Goal: Information Seeking & Learning: Get advice/opinions

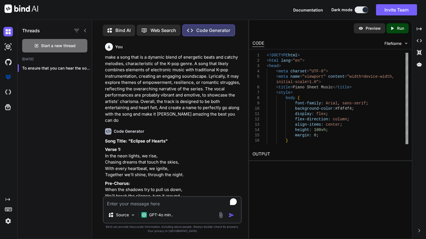
click at [173, 199] on textarea "To enrich screen reader interactions, please activate Accessibility in Grammarl…" at bounding box center [172, 202] width 137 height 10
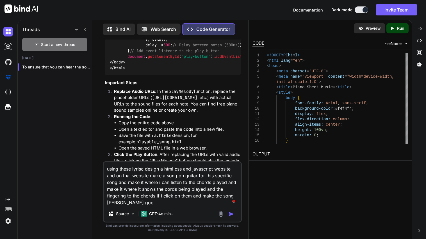
type textarea "using these lyrisc design a html css and javascript website and on that website…"
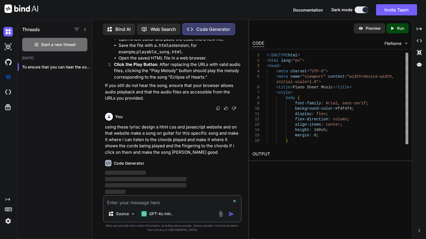
scroll to position [10220, 0]
type textarea "w"
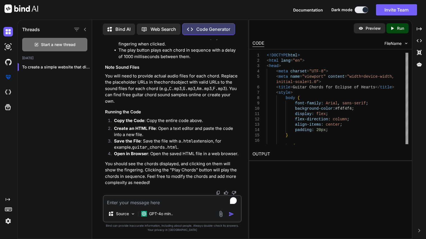
scroll to position [10375, 0]
click at [118, 204] on textarea "To enrich screen reader interactions, please activate Accessibility in Grammarl…" at bounding box center [172, 201] width 137 height 10
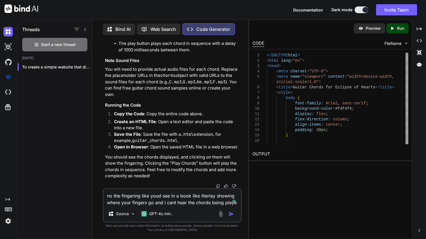
type textarea "no the fingering like youd see in a book like literlay showing where your finge…"
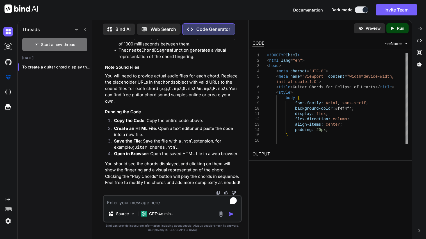
scroll to position [11315, 0]
click at [165, 204] on textarea "To enrich screen reader interactions, please activate Accessibility in Grammarl…" at bounding box center [172, 201] width 137 height 10
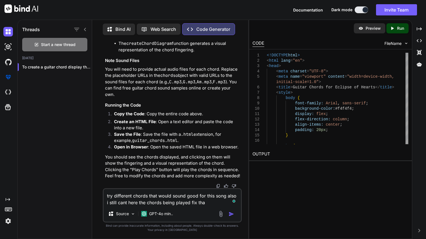
type textarea "try different chords that would sound good for this song also i still cant here…"
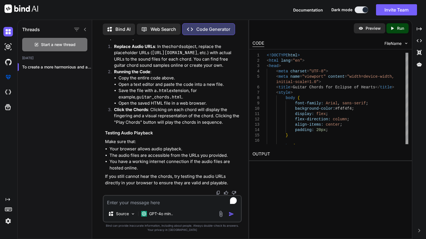
scroll to position [12818, 0]
click at [125, 204] on textarea "To enrich screen reader interactions, please activate Accessibility in Grammarl…" at bounding box center [172, 201] width 137 height 10
type textarea "g"
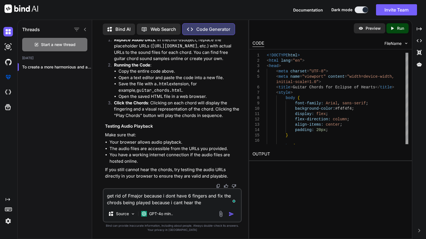
type textarea "get rid of Fmajor because i dont have 6 fingers and fix the chrods being played…"
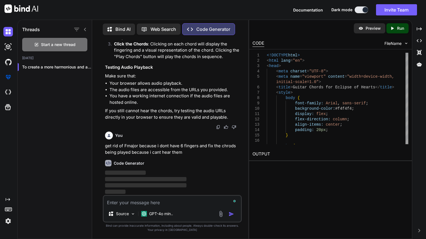
scroll to position [14080, 0]
click at [179, 118] on p "If you still cannot hear the chords, try testing the audio URLs directly in you…" at bounding box center [172, 114] width 135 height 13
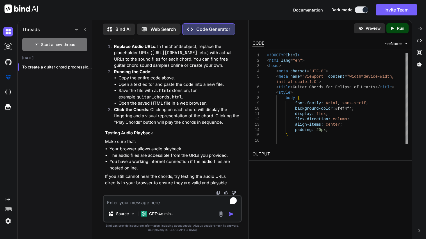
scroll to position [15394, 0]
click at [74, 43] on span "Start a new thread" at bounding box center [58, 45] width 35 height 6
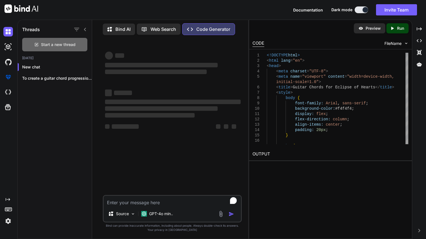
scroll to position [0, 0]
click at [7, 93] on img at bounding box center [8, 93] width 10 height 10
click at [62, 46] on div "Start a new thread" at bounding box center [54, 44] width 65 height 13
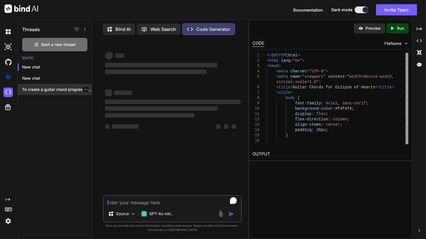
click at [86, 89] on div at bounding box center [86, 90] width 6 height 6
click at [83, 90] on div at bounding box center [86, 90] width 6 height 6
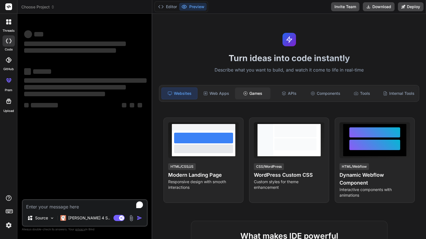
click at [254, 91] on div "Games" at bounding box center [252, 94] width 35 height 12
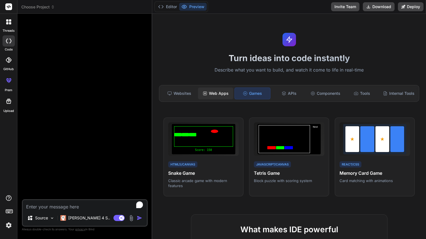
click at [220, 93] on div "Web Apps" at bounding box center [215, 94] width 35 height 12
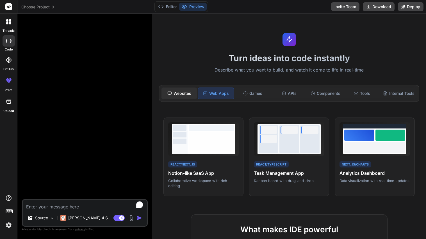
click at [173, 95] on div "Websites" at bounding box center [178, 94] width 35 height 12
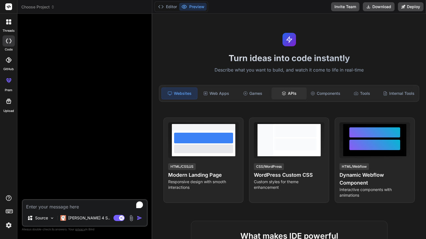
click at [280, 90] on div "APIs" at bounding box center [288, 94] width 35 height 12
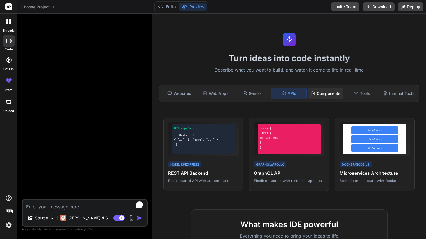
click at [316, 93] on div "Components" at bounding box center [324, 94] width 35 height 12
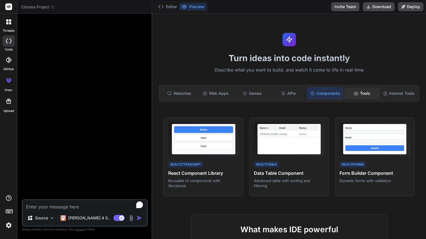
click at [354, 93] on icon at bounding box center [356, 93] width 4 height 3
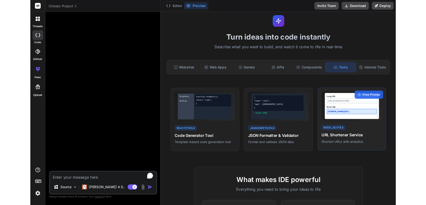
scroll to position [11, 0]
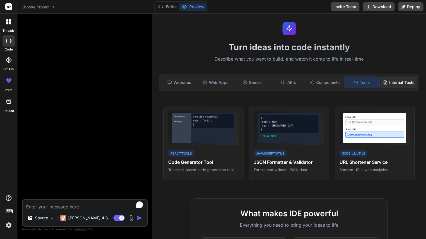
click at [393, 83] on div "Internal Tools" at bounding box center [398, 83] width 36 height 12
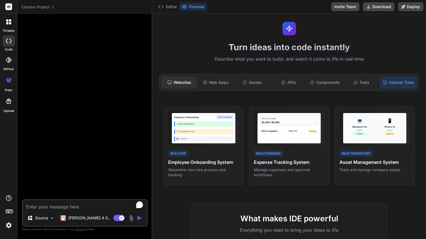
click at [176, 81] on div "Websites" at bounding box center [178, 83] width 35 height 12
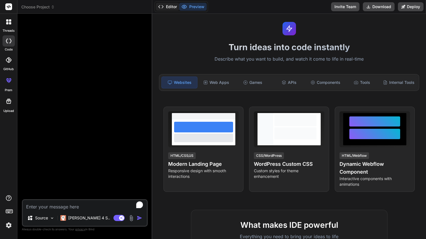
click at [165, 6] on button "Editor" at bounding box center [167, 7] width 23 height 8
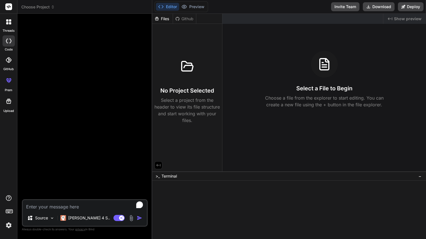
click at [165, 6] on button "Editor" at bounding box center [167, 7] width 23 height 8
click at [4, 61] on div at bounding box center [9, 60] width 12 height 12
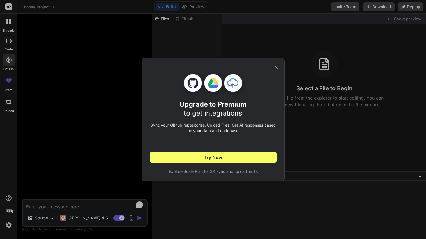
click at [279, 66] on icon at bounding box center [276, 67] width 6 height 6
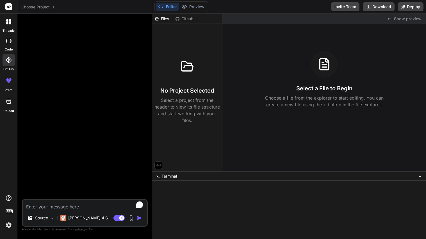
click at [163, 20] on div "Files" at bounding box center [162, 19] width 20 height 6
click at [197, 96] on div "No Project Selected Select a project from the header to view its file structure…" at bounding box center [186, 88] width 65 height 71
click at [184, 75] on div at bounding box center [187, 66] width 27 height 27
click at [185, 18] on div "Github" at bounding box center [184, 19] width 23 height 6
click at [180, 19] on div "Github" at bounding box center [184, 19] width 23 height 6
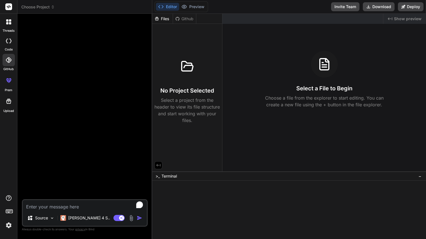
click at [180, 19] on div "Github" at bounding box center [184, 19] width 23 height 6
click at [179, 19] on icon at bounding box center [177, 19] width 4 height 4
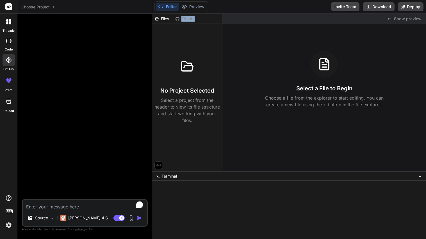
click at [179, 19] on icon at bounding box center [177, 19] width 4 height 4
click at [186, 76] on div at bounding box center [187, 66] width 27 height 27
click at [158, 164] on icon at bounding box center [158, 165] width 5 height 5
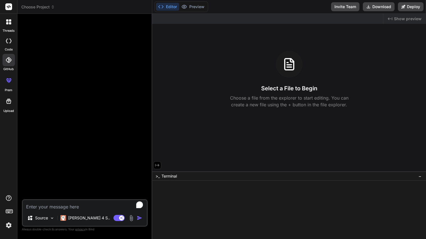
click at [158, 164] on icon at bounding box center [157, 165] width 5 height 5
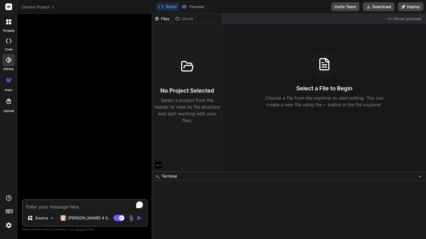
click at [178, 21] on div "Github" at bounding box center [184, 19] width 23 height 6
click at [196, 8] on button "Preview" at bounding box center [192, 7] width 27 height 8
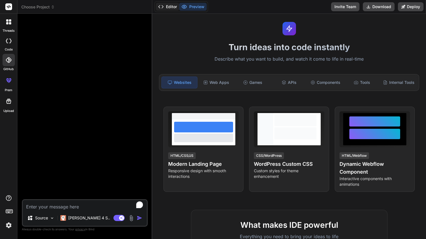
click at [171, 8] on button "Editor" at bounding box center [167, 7] width 23 height 8
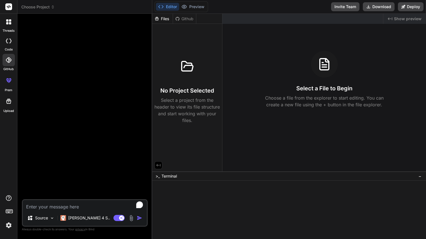
click at [196, 92] on h3 "No Project Selected" at bounding box center [187, 91] width 54 height 8
type textarea "x"
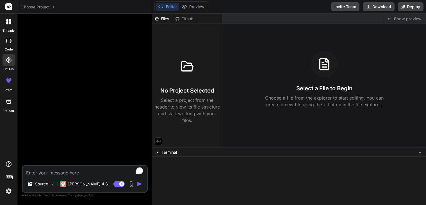
click at [163, 163] on div at bounding box center [286, 162] width 264 height 6
click at [181, 164] on div at bounding box center [286, 162] width 264 height 6
click at [162, 165] on div at bounding box center [286, 168] width 264 height 6
click at [163, 153] on span "Terminal" at bounding box center [168, 153] width 15 height 6
click at [418, 155] on span "−" at bounding box center [419, 153] width 3 height 6
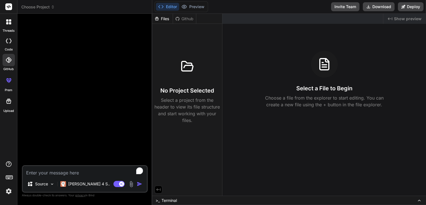
click at [418, 200] on icon at bounding box center [419, 200] width 4 height 4
click at [418, 199] on icon at bounding box center [419, 200] width 4 height 4
click at [164, 199] on span "Terminal" at bounding box center [168, 201] width 15 height 6
click at [167, 193] on div at bounding box center [286, 196] width 264 height 6
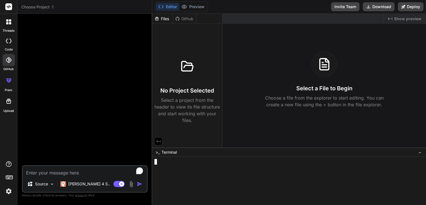
click at [37, 174] on textarea "To enrich screen reader interactions, please activate Accessibility in Grammarl…" at bounding box center [85, 171] width 124 height 10
type textarea "g"
type textarea "x"
type textarea "gh"
type textarea "x"
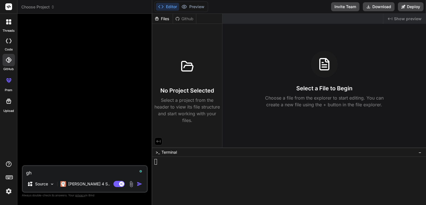
type textarea "gh"
type textarea "x"
type textarea "gh r"
type textarea "x"
type textarea "gh re"
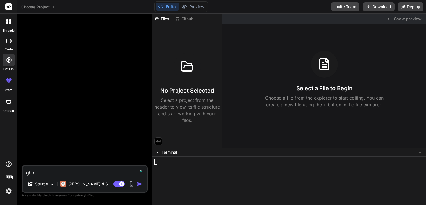
type textarea "x"
type textarea "gh rep"
type textarea "x"
type textarea "gh repo"
type textarea "x"
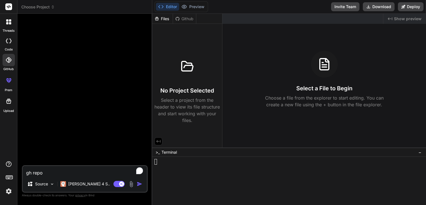
type textarea "gh repo"
type textarea "x"
type textarea "gh repo c"
type textarea "x"
type textarea "gh repo cl"
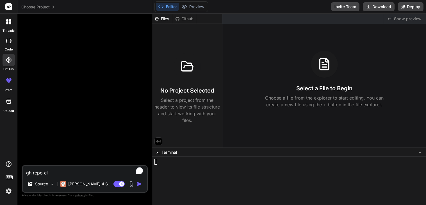
type textarea "x"
type textarea "gh repo clo"
type textarea "x"
type textarea "gh repo clon"
type textarea "x"
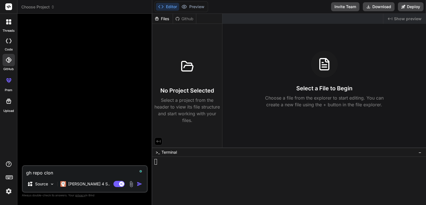
type textarea "gh repo clone"
type textarea "x"
type textarea "gh repo clone"
type textarea "x"
type textarea "gh repo clone D"
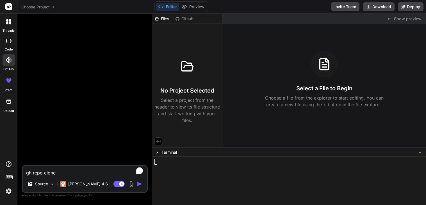
type textarea "x"
type textarea "gh repo clone Do"
type textarea "x"
type textarea "gh repo clone Dog"
type textarea "x"
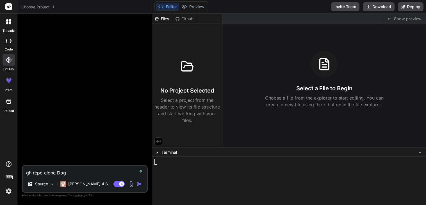
type textarea "gh repo clone Doge"
type textarea "x"
type textarea "gh repo clone DogeN"
type textarea "x"
type textarea "gh repo clone DogeNe"
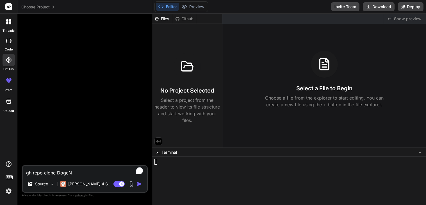
type textarea "x"
type textarea "gh repo clone DogeNet"
type textarea "x"
type textarea "gh repo clone DogeNetw"
type textarea "x"
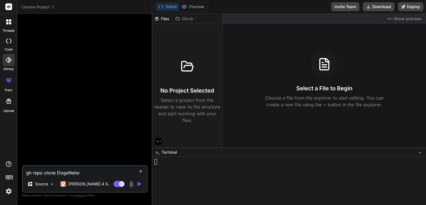
type textarea "gh repo clone DogeNetwo"
type textarea "x"
type textarea "gh repo clone DogeNetwor"
type textarea "x"
type textarea "gh repo clone DogeNetwork"
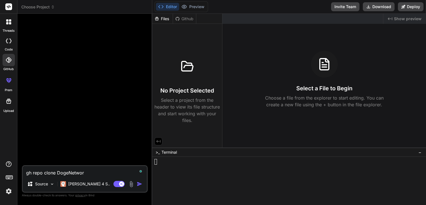
type textarea "x"
type textarea "gh repo clone DogeNetwork/"
type textarea "x"
type textarea "gh repo clone DogeNetwork/d"
type textarea "x"
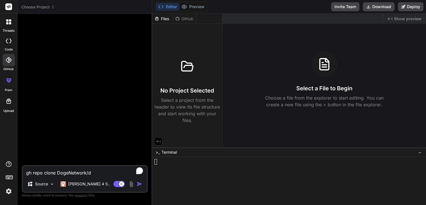
type textarea "gh repo clone DogeNetwork/do"
type textarea "x"
type textarea "gh repo clone DogeNetwork/dog"
type textarea "x"
type textarea "gh repo clone DogeNetwork/doge"
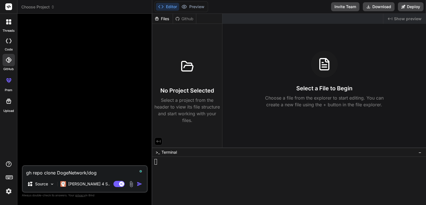
type textarea "x"
type textarea "gh repo clone DogeNetwork/dogeu"
type textarea "x"
type textarea "gh repo clone DogeNetwork/dogeub"
type textarea "x"
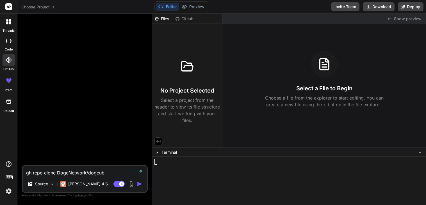
type textarea "gh repo clone DogeNetwork/dogeub-"
type textarea "x"
type textarea "gh repo clone DogeNetwork/dogeub-v"
type textarea "x"
type textarea "gh repo clone DogeNetwork/dogeub-v4"
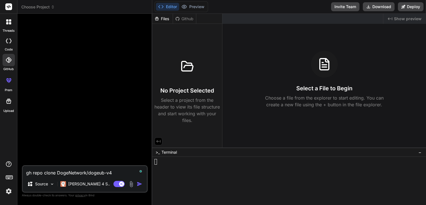
type textarea "x"
type textarea "gh repo clone DogeNetwork/dogeub-v4"
type textarea "x"
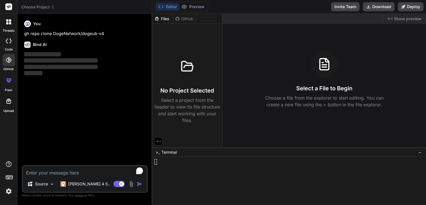
click at [157, 164] on div at bounding box center [286, 162] width 264 height 6
click at [266, 67] on div "Select a File to Begin Choose a file from the explorer to start editing. You ca…" at bounding box center [323, 79] width 203 height 57
click at [321, 102] on p "Choose a file from the explorer to start editing. You can create a new file usi…" at bounding box center [324, 101] width 126 height 13
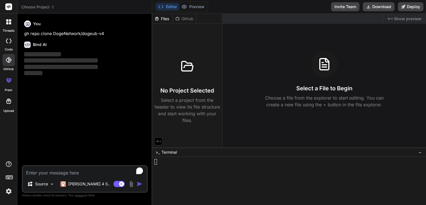
click at [324, 70] on icon at bounding box center [323, 64] width 13 height 13
click at [322, 65] on icon at bounding box center [324, 65] width 4 height 0
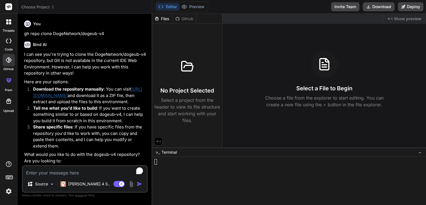
type textarea "x"
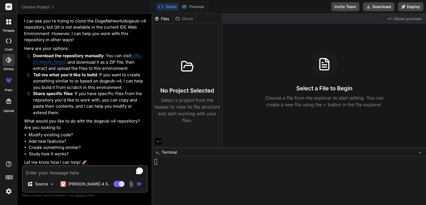
scroll to position [36, 0]
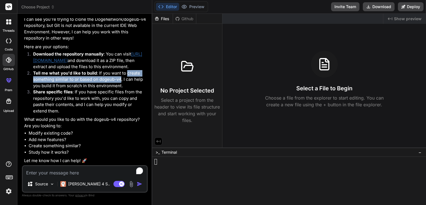
drag, startPoint x: 127, startPoint y: 77, endPoint x: 121, endPoint y: 85, distance: 9.6
click at [121, 85] on p "Tell me what you'd like to build : If you want to create something similar to o…" at bounding box center [89, 79] width 113 height 19
copy p "create something similar to or based on dogeub-v4"
click at [73, 170] on textarea "To enrich screen reader interactions, please activate Accessibility in Grammarl…" at bounding box center [85, 171] width 124 height 10
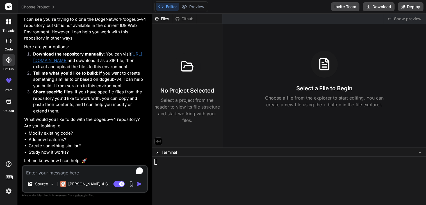
paste textarea "create something similar to or based on dogeub-v4"
type textarea "create something similar to or based on dogeub-v4"
type textarea "x"
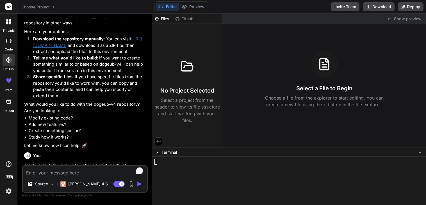
scroll to position [98, 0]
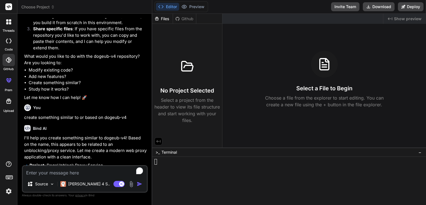
type textarea "x"
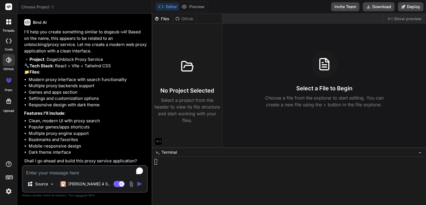
scroll to position [222, 0]
type textarea "y"
type textarea "x"
type textarea "ye"
type textarea "x"
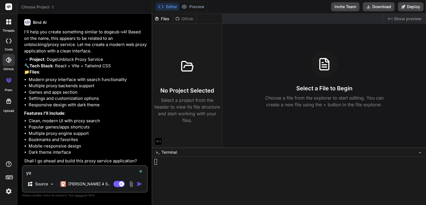
type textarea "yes"
type textarea "x"
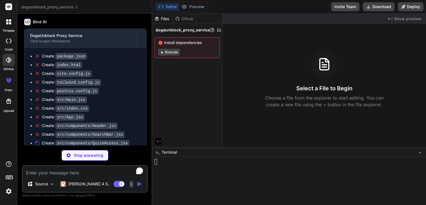
scroll to position [399, 0]
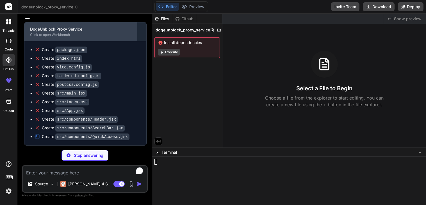
click at [60, 36] on div "Click to open Workbench" at bounding box center [80, 35] width 101 height 4
click at [63, 38] on div "DogeUnblock Proxy Service Click to open Workbench" at bounding box center [80, 31] width 112 height 19
click at [94, 26] on div "DogeUnblock Proxy Service Click to open Workbench" at bounding box center [80, 31] width 112 height 19
click at [129, 34] on div "Click to open Workbench" at bounding box center [80, 35] width 101 height 4
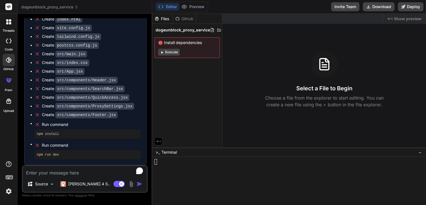
scroll to position [438, 0]
click at [171, 165] on div at bounding box center [286, 168] width 264 height 6
click at [194, 165] on div at bounding box center [286, 168] width 264 height 6
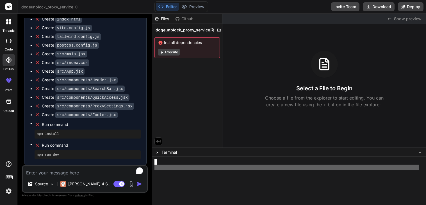
click at [194, 165] on div at bounding box center [286, 168] width 264 height 6
click at [194, 167] on div at bounding box center [286, 168] width 264 height 6
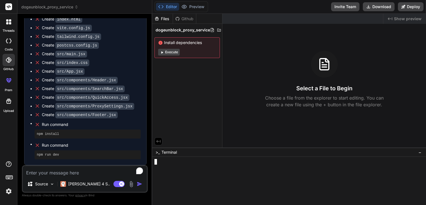
click at [194, 167] on div at bounding box center [286, 168] width 264 height 6
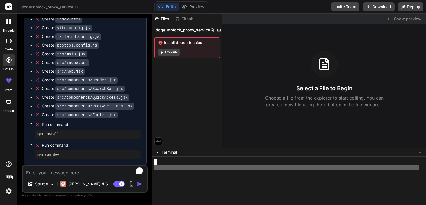
click at [194, 167] on div at bounding box center [286, 168] width 264 height 6
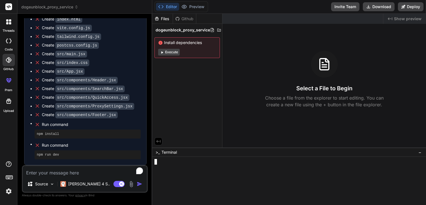
scroll to position [0, 0]
click at [7, 108] on div at bounding box center [8, 101] width 13 height 13
type textarea "x"
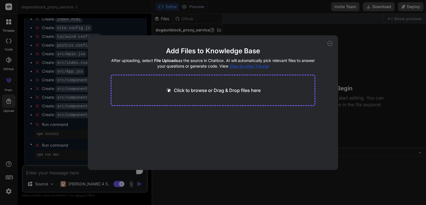
click at [226, 91] on p "Click to browse or Drag & Drop files here" at bounding box center [217, 90] width 87 height 7
type input "C:\fakepath\Eaglercraft_1.12_Offline_en_US.html"
click at [166, 117] on icon at bounding box center [165, 116] width 5 height 5
type textarea "x"
click at [211, 86] on div "Click to browse or Drag & Drop files here" at bounding box center [213, 90] width 204 height 31
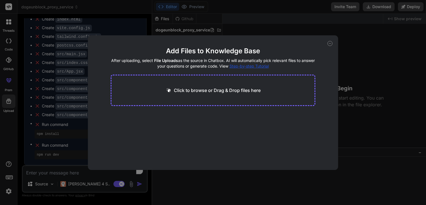
click at [211, 86] on div "Click to browse or Drag & Drop files here" at bounding box center [213, 90] width 204 height 31
click at [196, 93] on p "Click to browse or Drag & Drop files here" at bounding box center [217, 90] width 87 height 7
type input "C:\fakepath\DragonX_V4.html"
click at [167, 115] on icon at bounding box center [165, 116] width 5 height 5
type textarea "x"
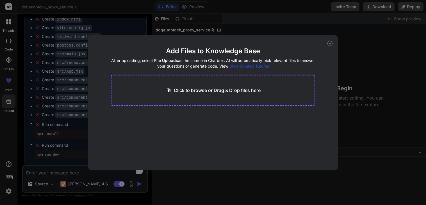
click at [232, 73] on main "Add Files to Knowledge Base After uploading, select File Uploads as the source …" at bounding box center [213, 108] width 204 height 123
click at [227, 85] on div "Click to browse or Drag & Drop files here" at bounding box center [213, 90] width 204 height 31
click at [200, 90] on p "Click to browse or Drag & Drop files here" at bounding box center [217, 90] width 87 height 7
type input "C:\fakepath\OG.html"
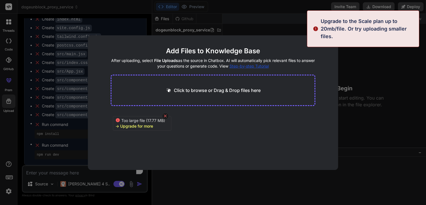
click at [165, 116] on icon at bounding box center [165, 116] width 3 height 3
type textarea "x"
click at [200, 94] on div "Click to browse or Drag & Drop files here" at bounding box center [213, 90] width 204 height 31
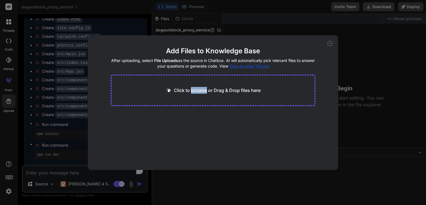
click at [195, 92] on p "Click to browse or Drag & Drop files here" at bounding box center [217, 90] width 87 height 7
type input "C:\fakepath\Eaglercraft_1.12_Offline_en_US.html"
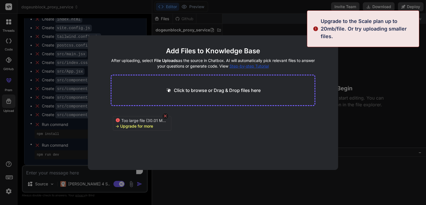
click at [163, 116] on icon at bounding box center [165, 116] width 5 height 5
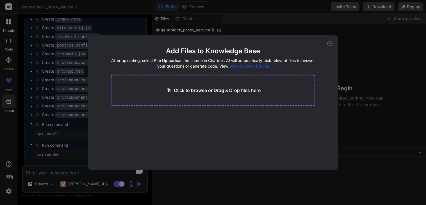
click at [330, 46] on icon at bounding box center [329, 43] width 5 height 5
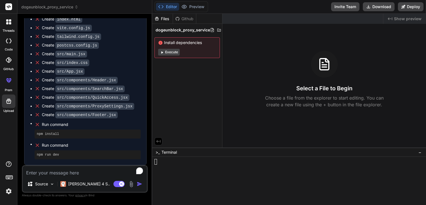
click at [12, 42] on div at bounding box center [9, 40] width 12 height 11
click at [8, 16] on div at bounding box center [9, 22] width 12 height 12
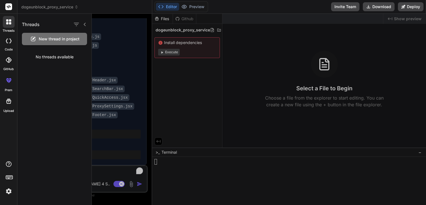
click at [4, 44] on div at bounding box center [9, 40] width 12 height 11
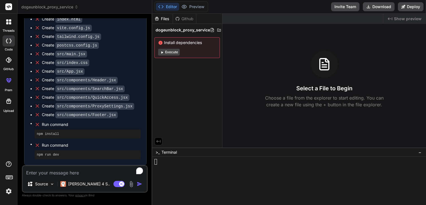
click at [4, 44] on div at bounding box center [9, 40] width 12 height 11
type textarea "x"
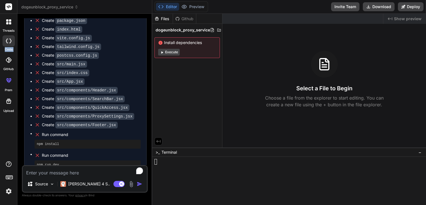
scroll to position [438, 0]
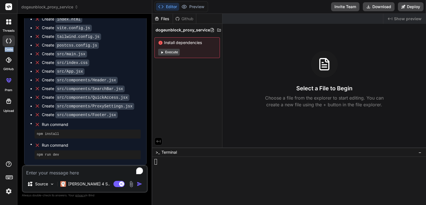
click at [168, 28] on span "dogeunblock_proxy_service" at bounding box center [182, 30] width 54 height 6
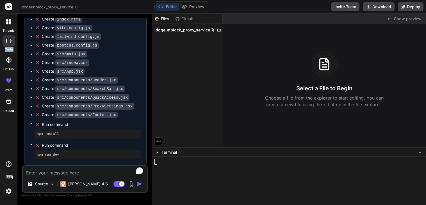
click at [168, 28] on span "dogeunblock_proxy_service" at bounding box center [182, 30] width 54 height 6
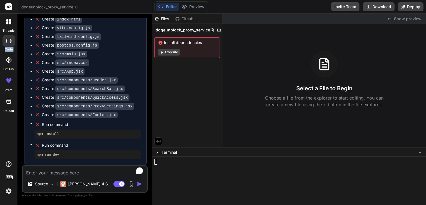
click at [173, 167] on div at bounding box center [286, 168] width 264 height 6
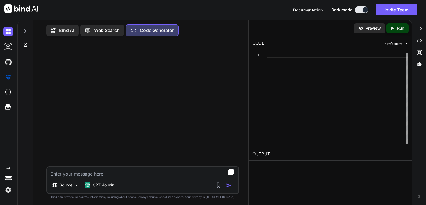
type textarea "x"
click at [73, 176] on textarea "To enrich screen reader interactions, please activate Accessibility in Grammarl…" at bounding box center [142, 172] width 191 height 10
paste textarea "Create a modern landing page with HTML, CSS, and JavaScript featuring smooth sc…"
type textarea "Create a modern landing page with HTML, CSS, and JavaScript featuring smooth sc…"
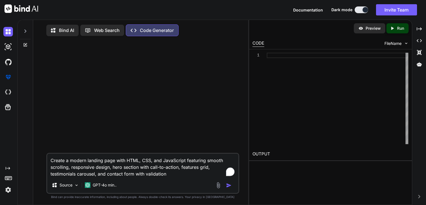
type textarea "x"
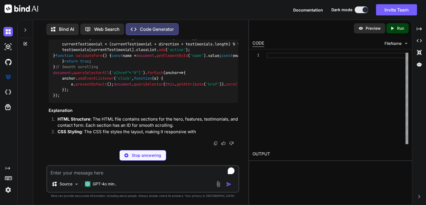
scroll to position [1284, 0]
click at [135, 174] on textarea "To enrich screen reader interactions, please activate Accessibility in Grammarl…" at bounding box center [142, 171] width 191 height 10
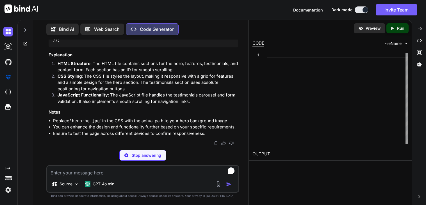
type textarea "x"
type textarea "<footer> <p>&copy; 2023 Your Company. All rights reserved.</p> </footer> <scrip…"
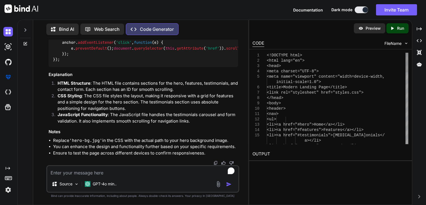
type textarea "x"
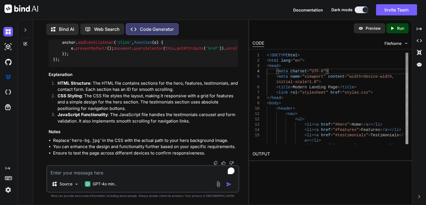
type textarea "<!DOCTYPE html> <html lang="en"> <head> <meta charset="UTF-8"> <meta name="view…"
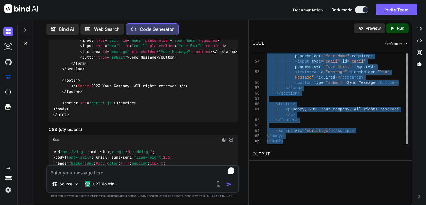
scroll to position [390, 0]
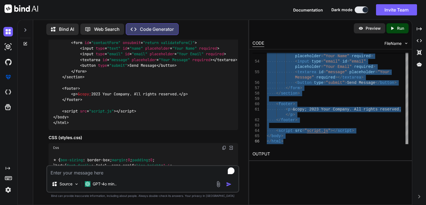
click at [220, 147] on div "Css" at bounding box center [143, 148] width 189 height 10
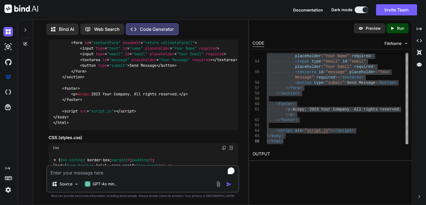
click at [225, 148] on img at bounding box center [224, 148] width 4 height 4
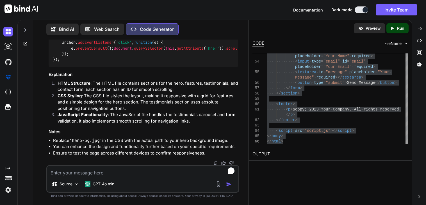
scroll to position [1199, 0]
click at [24, 28] on icon at bounding box center [25, 30] width 4 height 4
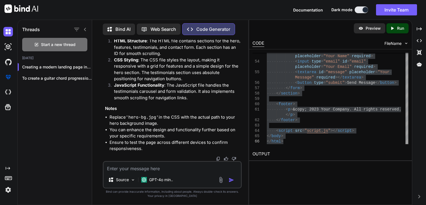
scroll to position [1218, 0]
click at [84, 66] on icon "button" at bounding box center [85, 66] width 3 height 3
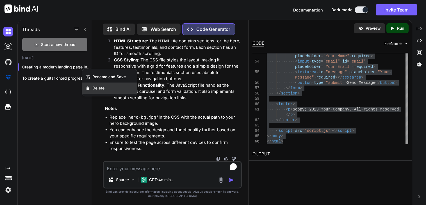
click at [88, 85] on div "Delete" at bounding box center [109, 87] width 55 height 11
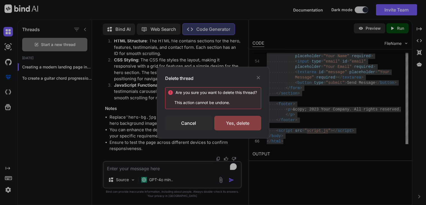
click at [239, 124] on div "Yes, delete" at bounding box center [237, 123] width 47 height 15
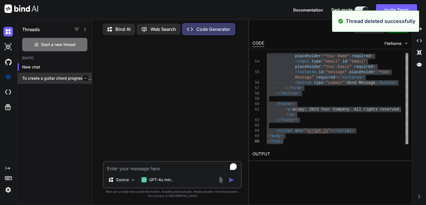
click at [86, 77] on p "To create a guitar chord progression without..." at bounding box center [57, 78] width 70 height 6
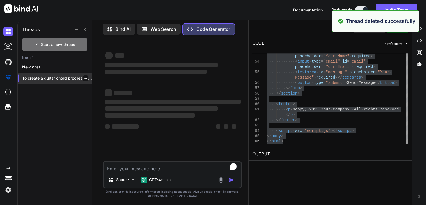
click at [84, 77] on icon "button" at bounding box center [85, 78] width 3 height 3
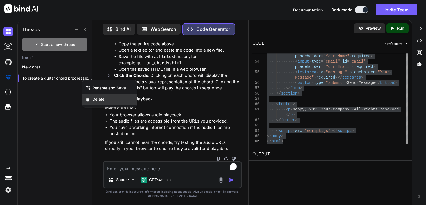
click at [101, 103] on div "Delete" at bounding box center [109, 99] width 55 height 11
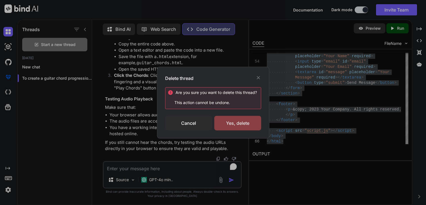
click at [233, 124] on div "Yes, delete" at bounding box center [237, 123] width 47 height 15
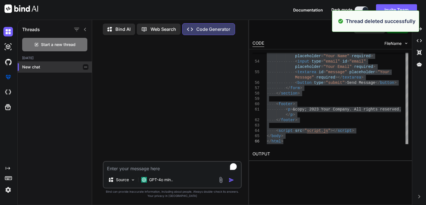
click at [84, 66] on icon "button" at bounding box center [85, 66] width 3 height 3
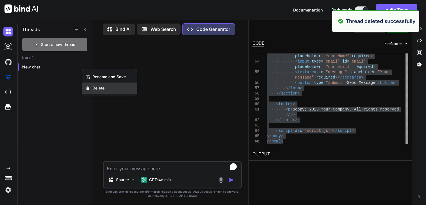
click at [93, 88] on span "Delete" at bounding box center [98, 88] width 12 height 6
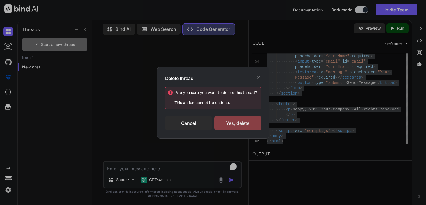
click at [218, 119] on div "Yes, delete" at bounding box center [237, 123] width 47 height 15
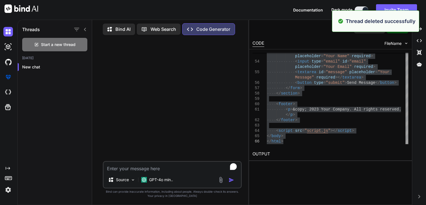
click at [146, 85] on div at bounding box center [173, 100] width 138 height 121
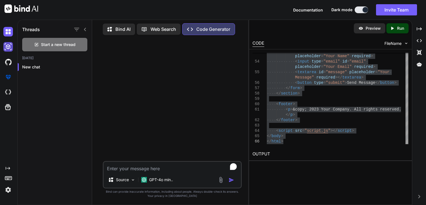
click at [10, 45] on img at bounding box center [8, 47] width 10 height 10
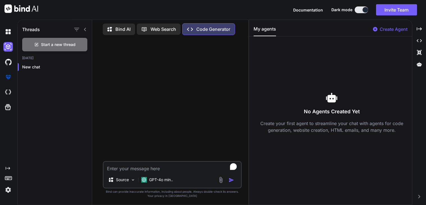
click at [384, 33] on div "Create Agent" at bounding box center [390, 31] width 35 height 10
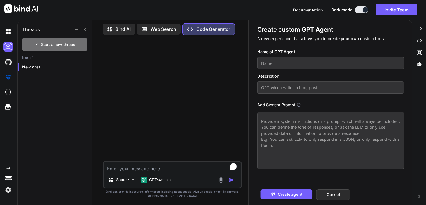
click at [294, 68] on input "text" at bounding box center [330, 63] width 146 height 12
type textarea "x"
type input "N"
type textarea "x"
type input "Na"
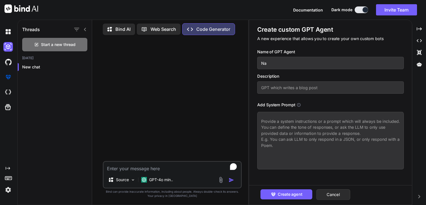
type textarea "x"
type input "Nar"
type textarea "x"
type input "Nari"
click at [287, 90] on input "text" at bounding box center [330, 87] width 146 height 12
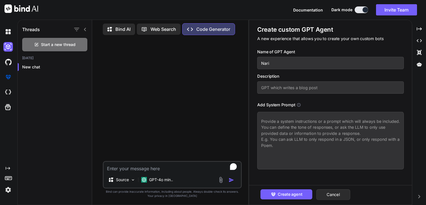
type textarea "x"
type input "G"
type textarea "x"
type input "GP"
type textarea "x"
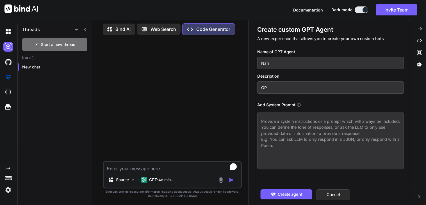
type input "GPT"
type textarea "x"
type input "GPT"
type textarea "x"
type input "GPT t"
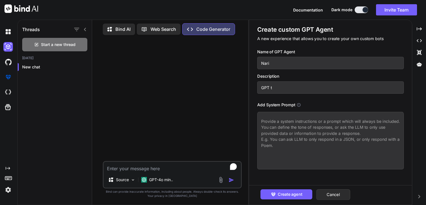
type textarea "x"
type input "GPT th"
type textarea "x"
type input "GPT that"
type textarea "x"
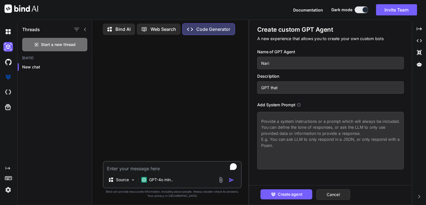
type input "GPT that"
type textarea "x"
type input "GPT that i"
type textarea "x"
type input "GPT that is"
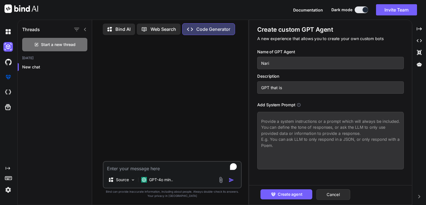
type textarea "x"
type input "GPT that is"
type textarea "x"
type input "GPT that is a"
type textarea "x"
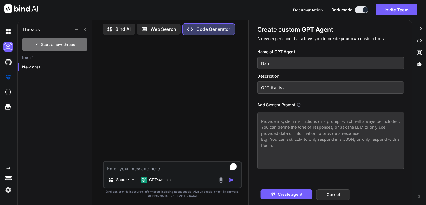
type input "GPT that is a"
type textarea "x"
type input "GPT that is a v"
type textarea "x"
type input "GPT that is a vo"
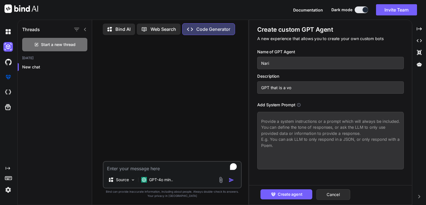
type textarea "x"
type input "GPT that is a voi"
type textarea "x"
type input "GPT that is a voic"
type textarea "x"
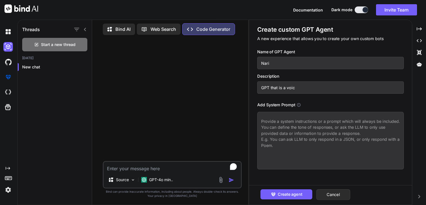
type input "GPT that is a voice"
type textarea "x"
type input "GPT that is a voice"
type textarea "x"
type input "GPT that is a voice a"
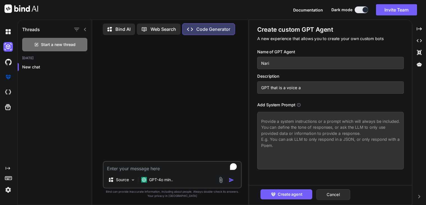
type textarea "x"
type input "GPT that is a voice as"
type textarea "x"
type input "GPT that is a voice ass"
type textarea "x"
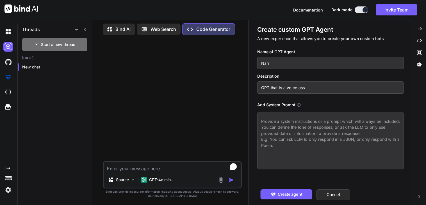
type input "GPT that is a voice assi"
type textarea "x"
type input "GPT that is a voice assis"
type textarea "x"
type input "GPT that is a voice assist"
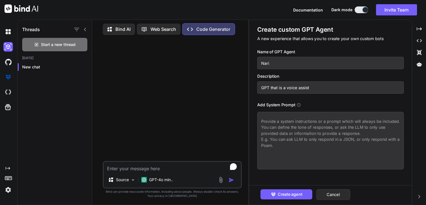
type textarea "x"
type input "GPT that is a voice assistan"
type textarea "x"
type input "GPT that is a voice assistant"
type textarea "x"
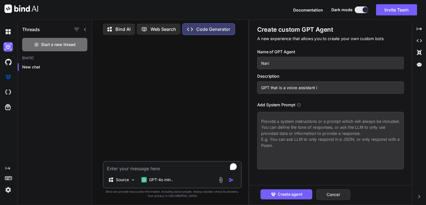
type input "GPT that is a voice assistant I"
type textarea "x"
type input "GPT that is a voice assistant I"
type textarea "x"
type input "GPT that is a voice assistant I c"
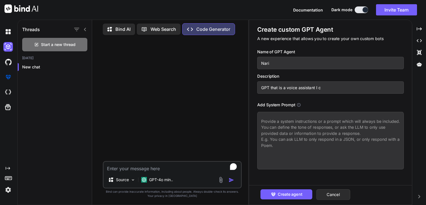
type textarea "x"
type input "GPT that is a voice assistant I ca"
type textarea "x"
type input "GPT that is a voice assistant I can"
type textarea "x"
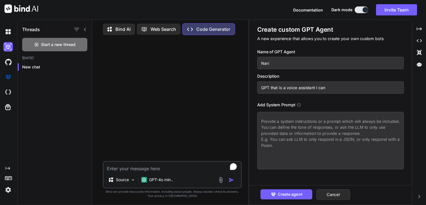
type input "GPT that is a voice assistant I can"
type textarea "x"
type input "GPT that is a voice assistant I can a"
type textarea "x"
type input "GPT that is a voice assistant I can as"
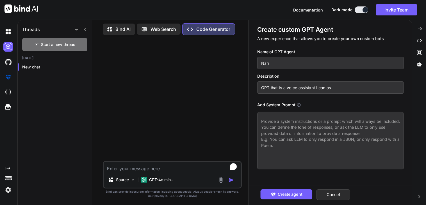
type textarea "x"
type input "GPT that is a voice assistant I can ask"
type textarea "x"
type input "GPT that is a voice assistant I can ask q"
type textarea "x"
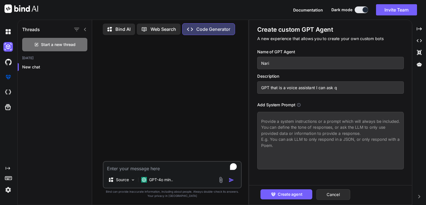
type input "GPT that is a voice assistant I can ask qu"
type textarea "x"
type input "GPT that is a voice assistant I can ask que"
type textarea "x"
type input "GPT that is a voice assistant I can ask ques"
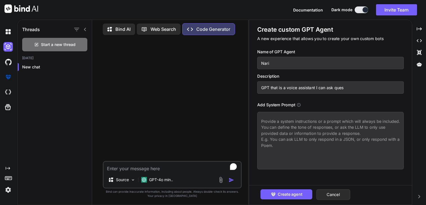
type textarea "x"
type input "GPT that is a voice assistant I can ask quest"
type textarea "x"
type input "GPT that is a voice assistant I can ask questi"
type textarea "x"
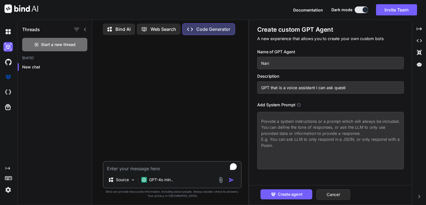
type input "GPT that is a voice assistant I can ask questio"
type textarea "x"
type input "GPT that is a voice assistant I can ask question"
type textarea "x"
type input "GPT that is a voice assistant I can ask question"
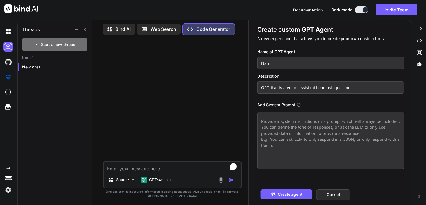
type textarea "x"
type input "GPT that is a voice assistant I can ask question a"
type textarea "x"
type input "GPT that is a voice assistant I can ask question ab"
type textarea "x"
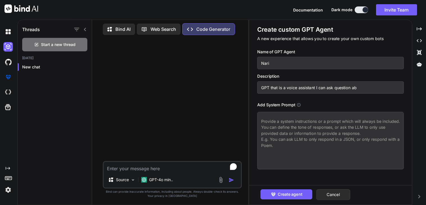
type input "GPT that is a voice assistant I can ask question abo"
type textarea "x"
type input "GPT that is a voice assistant I can ask question abou"
type textarea "x"
type input "GPT that is a voice assistant I can ask question about"
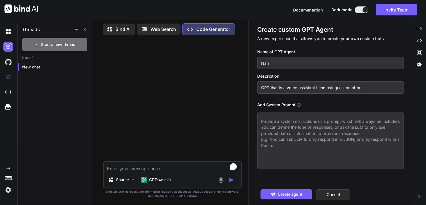
type textarea "x"
type input "GPT that is a voice assistant I can ask question about"
type textarea "x"
type input "GPT that is a voice assistant I can ask question about a"
type textarea "x"
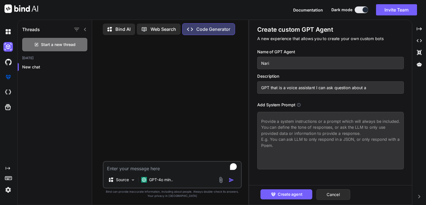
type input "GPT that is a voice assistant I can ask question about ap"
type textarea "x"
type input "GPT that is a voice assistant I can ask question about app"
type textarea "x"
type input "GPT that is a voice assistant I can ask question about apps"
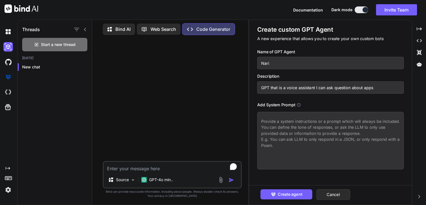
type textarea "x"
type input "GPT that is a voice assistant I can ask question about apps c"
type textarea "x"
type input "GPT that is a voice assistant I can ask question about apps co"
type textarea "x"
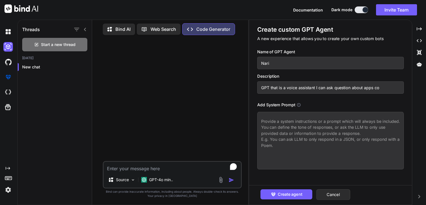
type input "GPT that is a voice assistant I can ask question about apps cod"
type textarea "x"
type input "GPT that is a voice assistant I can ask question about apps code"
type textarea "x"
type input "GPT that is a voice assistant I can ask question about apps code"
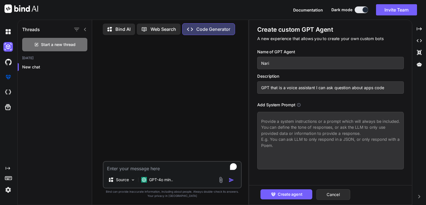
type textarea "x"
type input "GPT that is a voice assistant I can ask question about apps code a"
type textarea "x"
type input "GPT that is a voice assistant I can ask question about apps code an"
type textarea "x"
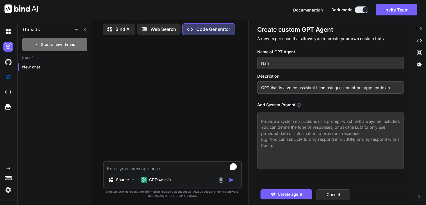
type input "GPT that is a voice assistant I can ask question about apps code and"
type textarea "x"
type input "GPT that is a voice assistant I can ask question about apps code and"
type textarea "x"
type input "GPT that is a voice assistant I can ask question about apps code and t"
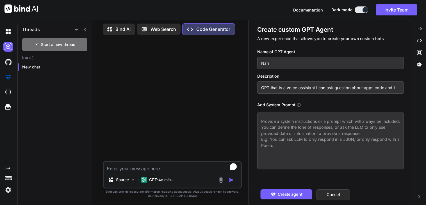
type textarea "x"
type input "GPT that is a voice assistant I can ask question about apps code and ta"
type textarea "x"
type input "GPT that is a voice assistant I can ask question about apps code and tal"
type textarea "x"
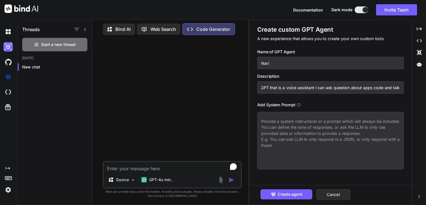
type input "GPT that is a voice assistant I can ask question about apps code and talk"
type textarea "x"
type input "GPT that is a voice assistant I can ask question about apps code and talk t"
type textarea "x"
type input "GPT that is a voice assistant I can ask question about apps code and talk to"
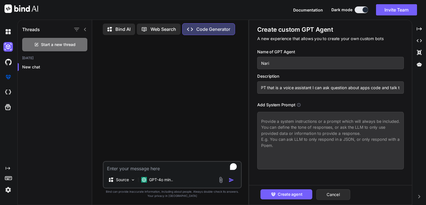
type textarea "x"
type input "GPT that is a voice assistant I can ask question about apps code and talk to"
type textarea "x"
type input "GPT that is a voice assistant I can ask question about apps code and talk to h"
type textarea "x"
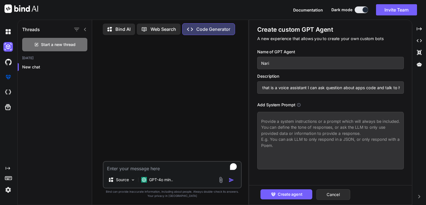
type input "GPT that is a voice assistant I can ask question about apps code and talk to he"
type textarea "x"
type input "GPT that is a voice assistant I can ask question about apps code and talk to her"
type textarea "x"
type input "GPT that is a voice assistant I can ask question about apps code and talk to he…"
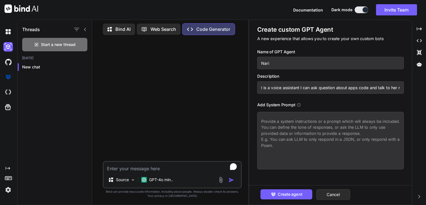
type textarea "x"
type input "GPT that is a voice assistant I can ask question about apps code and talk to he…"
type textarea "x"
type input "GPT that is a voice assistant I can ask question about apps code and talk to he…"
type textarea "x"
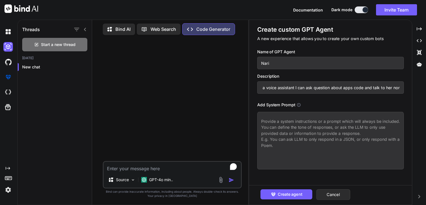
type input "GPT that is a voice assistant I can ask question about apps code and talk to he…"
type textarea "x"
type input "GPT that is a voice assistant I can ask question about apps code and talk to he…"
type textarea "x"
type input "GPT that is a voice assistant I can ask question about apps code and talk to he…"
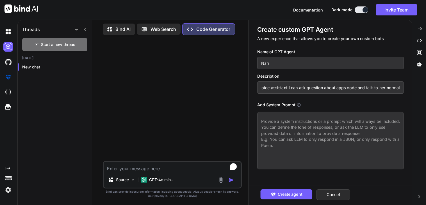
type textarea "x"
type input "GPT that is a voice assistant I can ask question about apps code and talk to he…"
type textarea "x"
type input "GPT that is a voice assistant I can ask question about apps code and talk to he…"
type textarea "x"
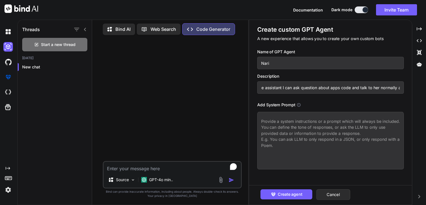
type input "GPT that is a voice assistant I can ask question about apps code and talk to he…"
type textarea "x"
type input "GPT that is a voice assistant I can ask question about apps code and talk to he…"
type textarea "x"
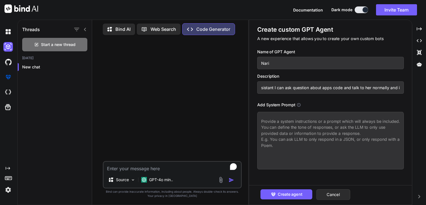
type input "GPT that is a voice assistant I can ask question about apps code and talk to he…"
type textarea "x"
type input "GPT that is a voice assistant I can ask question about apps code and talk to he…"
type textarea "x"
type input "GPT that is a voice assistant I can ask question about apps code and talk to he…"
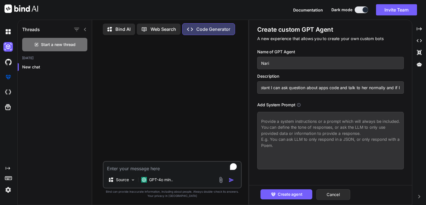
type textarea "x"
type input "GPT that is a voice assistant I can ask question about apps code and talk to he…"
type textarea "x"
type input "GPT that is a voice assistant I can ask question about apps code and talk to he…"
type textarea "x"
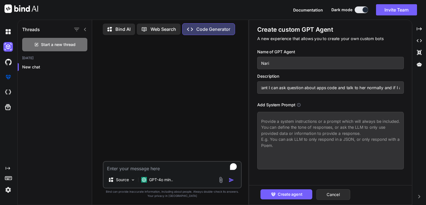
type input "GPT that is a voice assistant I can ask question about apps code and talk to he…"
type textarea "x"
type input "GPT that is a voice assistant I can ask question about apps code and talk to he…"
type textarea "x"
type input "GPT that is a voice assistant I can ask question about apps code and talk to he…"
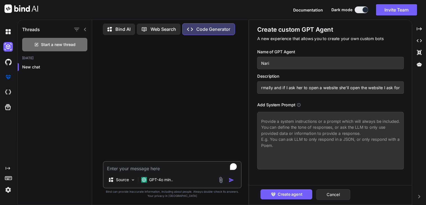
scroll to position [0, 176]
click at [299, 127] on textarea at bounding box center [330, 141] width 146 height 58
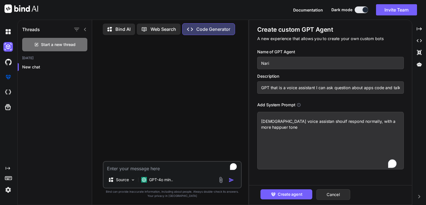
click at [384, 120] on textarea "Female voice assistan shoulf respond normally, with a more happuer tone" at bounding box center [330, 141] width 146 height 58
click at [388, 121] on textarea "Female voice assistan shoulf respond normally, with a more happuer tone" at bounding box center [330, 141] width 146 height 58
click at [274, 126] on textarea "Female voice assistan shoulf respond normally, with a more happier tone" at bounding box center [330, 141] width 146 height 58
click at [297, 121] on textarea "Female voice assistan shoulf respond normally, with a more happier tone and is …" at bounding box center [330, 141] width 146 height 58
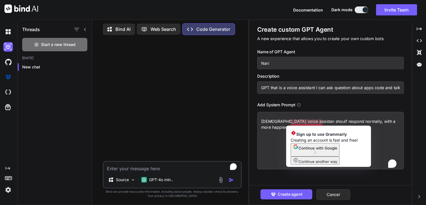
click at [311, 124] on textarea "Female voice assistan shoulf respond normally, with a more happier tone and is …" at bounding box center [330, 141] width 146 height 58
click at [316, 122] on textarea "Female voice assistan shoulf respond normally, with a more happier tone and is …" at bounding box center [330, 141] width 146 height 58
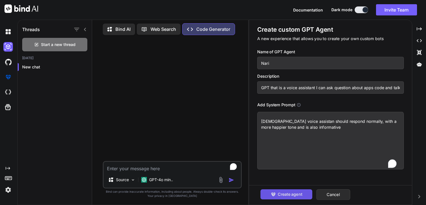
click at [291, 195] on span "Create agent" at bounding box center [289, 194] width 24 height 6
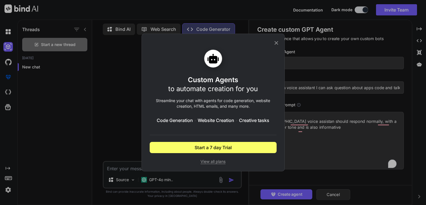
click at [276, 41] on icon at bounding box center [276, 43] width 6 height 6
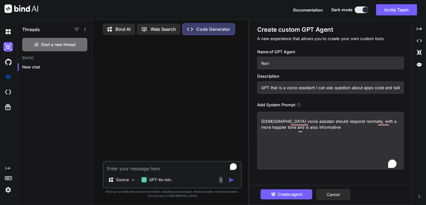
click at [129, 28] on p "Bind AI" at bounding box center [122, 29] width 15 height 7
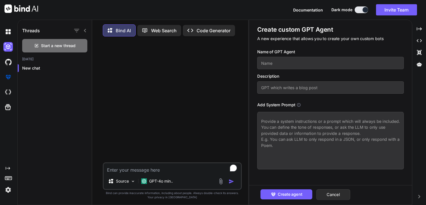
click at [161, 32] on p "Web Search" at bounding box center [164, 30] width 26 height 7
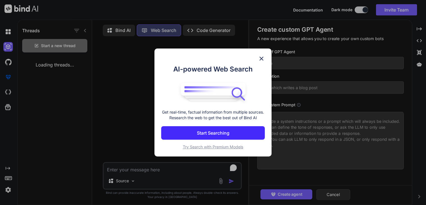
click at [196, 29] on div "AI-powered Web Search Get real-time, factual information from multiple sources.…" at bounding box center [213, 102] width 426 height 205
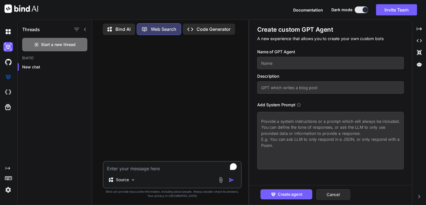
click at [153, 168] on textarea "To enrich screen reader interactions, please activate Accessibility in Grammarl…" at bounding box center [172, 167] width 137 height 10
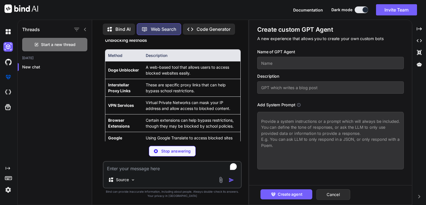
scroll to position [59, 0]
click at [122, 169] on textarea "To enrich screen reader interactions, please activate Accessibility in Grammarl…" at bounding box center [172, 167] width 137 height 10
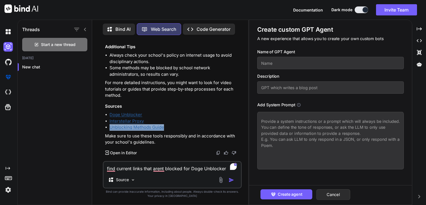
scroll to position [189, 0]
click at [226, 168] on textarea "find current links that arent blocked for Doge Unblocker" at bounding box center [172, 167] width 137 height 10
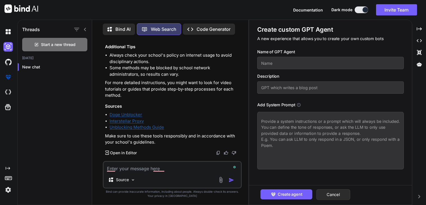
scroll to position [261, 0]
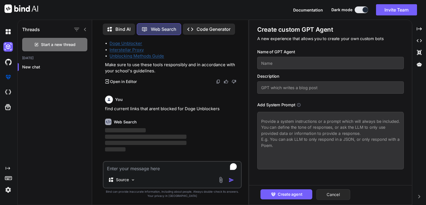
click at [338, 196] on button "Cancel" at bounding box center [333, 194] width 34 height 11
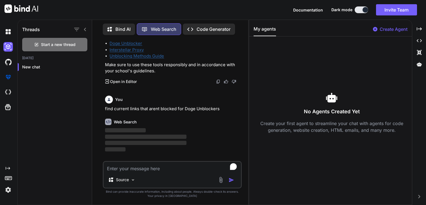
click at [260, 32] on button "My agents" at bounding box center [264, 31] width 22 height 11
click at [417, 28] on icon "Created with Pixso." at bounding box center [418, 28] width 5 height 5
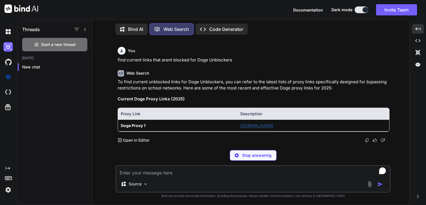
scroll to position [254, 0]
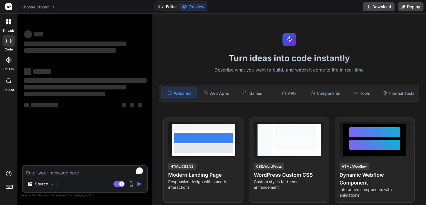
click at [169, 8] on button "Editor" at bounding box center [167, 7] width 23 height 8
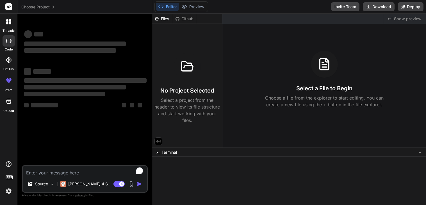
click at [174, 170] on div at bounding box center [286, 168] width 264 height 6
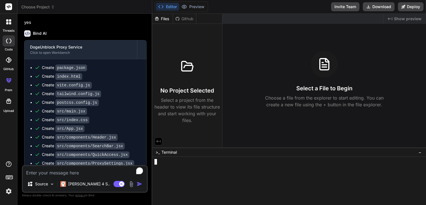
scroll to position [438, 0]
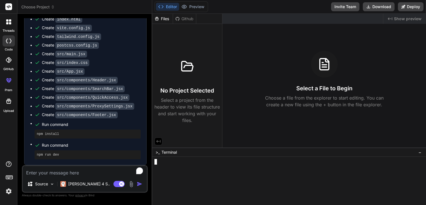
click at [107, 125] on span "Run command" at bounding box center [91, 125] width 99 height 6
click at [33, 135] on ul "Create package.json Create index.html Create vite.config.js Create tailwind.con…" at bounding box center [85, 84] width 111 height 152
click at [32, 127] on ul "Create package.json Create index.html Create vite.config.js Create tailwind.con…" at bounding box center [85, 84] width 111 height 152
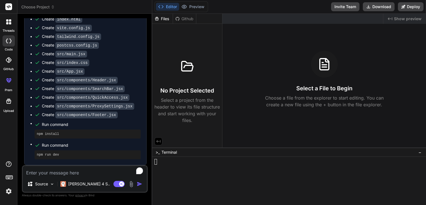
click at [32, 127] on ul "Create package.json Create index.html Create vite.config.js Create tailwind.con…" at bounding box center [85, 84] width 111 height 152
click at [47, 127] on span "Run command" at bounding box center [91, 125] width 99 height 6
click at [38, 125] on icon at bounding box center [38, 125] width 6 height 6
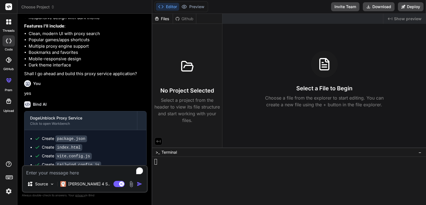
scroll to position [298, 0]
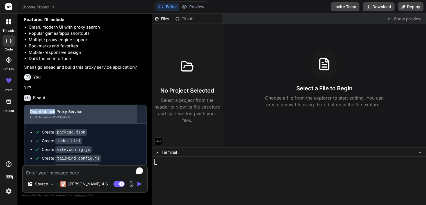
click at [27, 123] on div "DogeUnblock Proxy Service Click to open Workbench" at bounding box center [80, 114] width 112 height 19
click at [79, 120] on div "Click to open Workbench" at bounding box center [80, 117] width 101 height 4
drag, startPoint x: 79, startPoint y: 137, endPoint x: 108, endPoint y: 130, distance: 30.1
click at [108, 123] on div "DogeUnblock Proxy Service Click to open Workbench" at bounding box center [80, 114] width 112 height 19
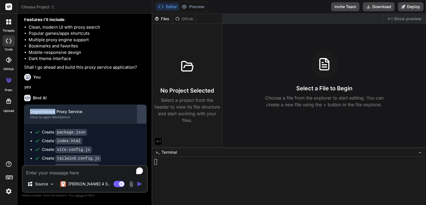
click at [141, 119] on div at bounding box center [141, 114] width 9 height 9
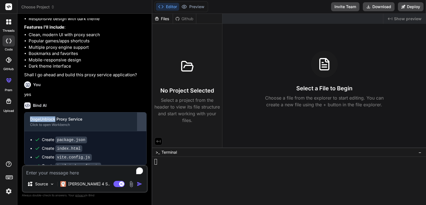
scroll to position [274, 0]
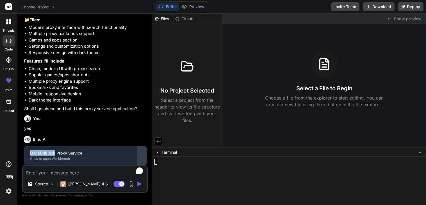
click at [141, 155] on div at bounding box center [141, 155] width 9 height 9
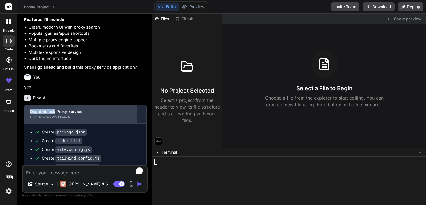
click at [127, 120] on div "Click to open Workbench" at bounding box center [80, 117] width 101 height 4
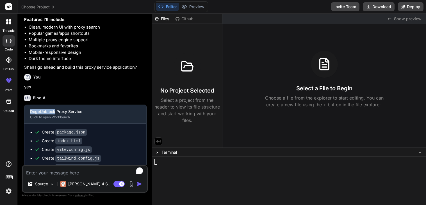
click at [6, 22] on icon at bounding box center [8, 21] width 5 height 5
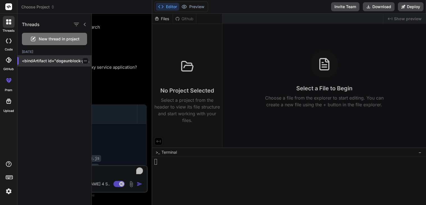
click at [52, 61] on p "<bindArtifact id="dogeunblock-proxy" title="DogeUnblock Proxy Service"> <bindAc…" at bounding box center [57, 61] width 70 height 6
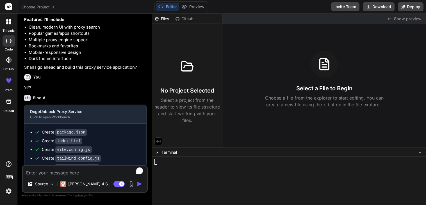
click at [401, 21] on span "Show preview" at bounding box center [407, 19] width 27 height 6
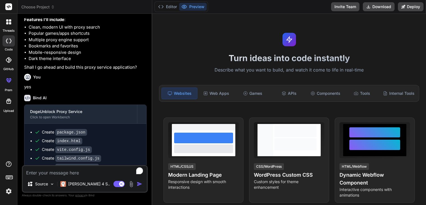
click at [250, 99] on div "Websites Web Apps Games APIs Components Tools Internal Tools" at bounding box center [289, 93] width 260 height 17
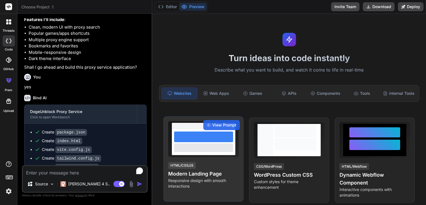
click at [176, 149] on div at bounding box center [203, 147] width 59 height 8
click at [208, 127] on div "View Prompt" at bounding box center [221, 125] width 36 height 10
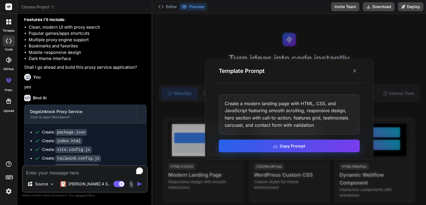
click at [314, 146] on button "Copy Prompt" at bounding box center [289, 146] width 141 height 13
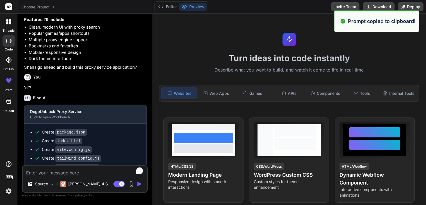
click at [12, 21] on div at bounding box center [9, 22] width 12 height 12
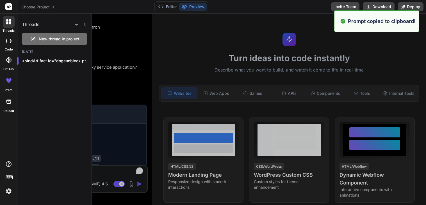
click at [47, 40] on span "New thread in project" at bounding box center [59, 39] width 41 height 6
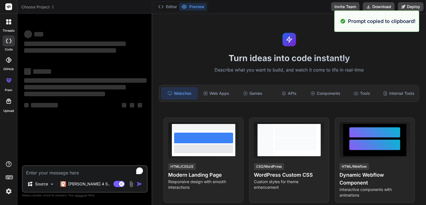
type textarea "x"
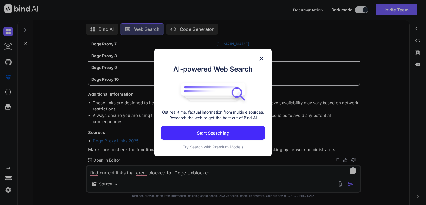
scroll to position [2, 0]
click at [261, 56] on img at bounding box center [261, 58] width 7 height 7
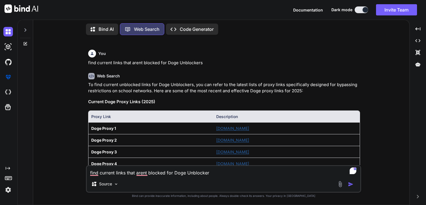
type textarea "x"
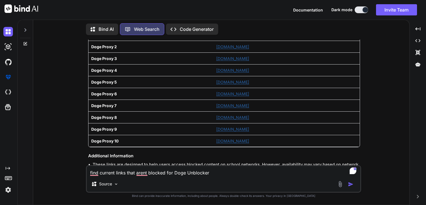
scroll to position [395, 0]
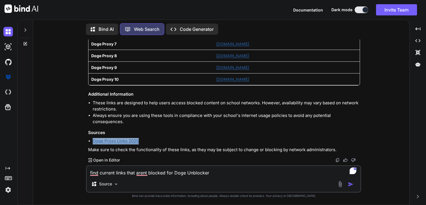
click at [197, 180] on div "Source" at bounding box center [223, 184] width 273 height 13
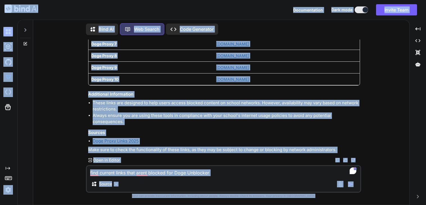
click at [175, 175] on textarea "find current links that arent blocked for Doge Unblocker" at bounding box center [223, 171] width 273 height 10
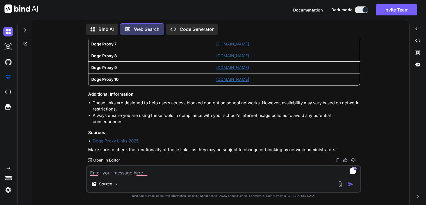
type textarea "x"
type textarea "n"
type textarea "x"
type textarea "no"
type textarea "x"
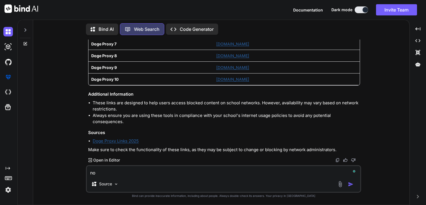
type textarea "non"
type textarea "x"
type textarea "none"
type textarea "x"
type textarea "none"
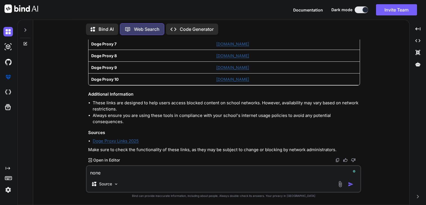
type textarea "x"
type textarea "none o"
type textarea "x"
type textarea "none of"
type textarea "x"
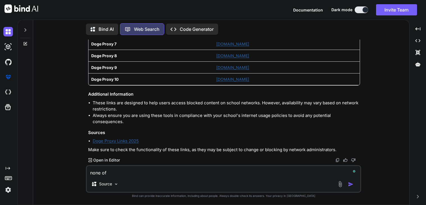
type textarea "none of"
type textarea "x"
type textarea "none of t"
type textarea "x"
type textarea "none of th"
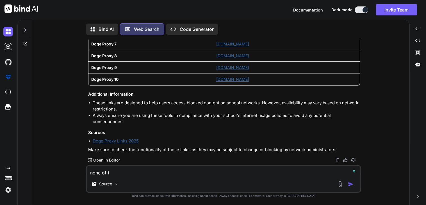
type textarea "x"
type textarea "none of tho"
type textarea "x"
type textarea "none of [PERSON_NAME]"
type textarea "x"
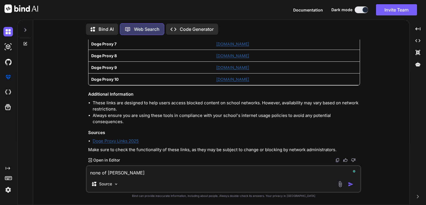
type textarea "none of those"
type textarea "x"
type textarea "none of those"
type textarea "x"
type textarea "none of those l"
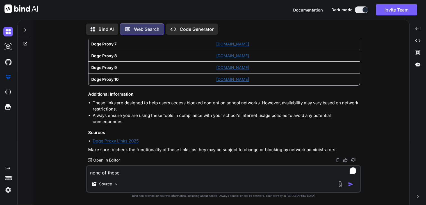
type textarea "x"
type textarea "none of those li"
type textarea "x"
type textarea "none of those [PERSON_NAME]"
type textarea "x"
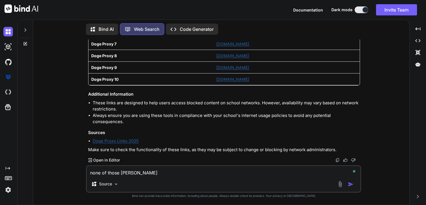
type textarea "none of those link"
type textarea "x"
type textarea "none of those links"
type textarea "x"
type textarea "none of those links"
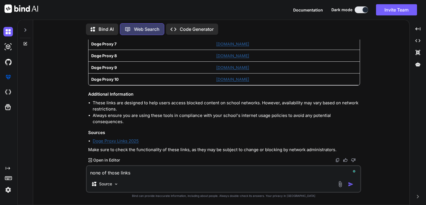
type textarea "x"
type textarea "none of those links w"
type textarea "x"
type textarea "none of those links wo"
type textarea "x"
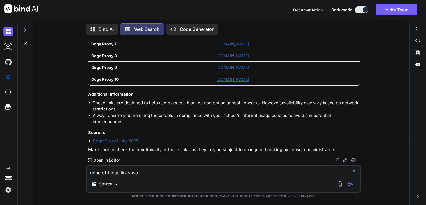
type textarea "none of those links wor"
type textarea "x"
type textarea "none of those links work"
type textarea "x"
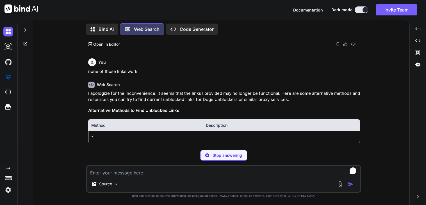
scroll to position [522, 0]
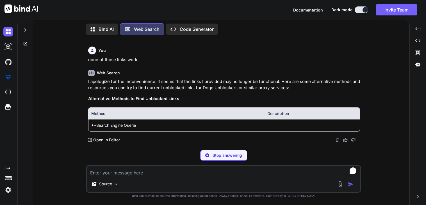
type textarea "x"
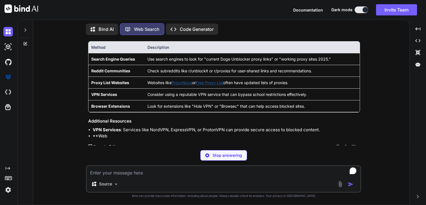
scroll to position [595, 0]
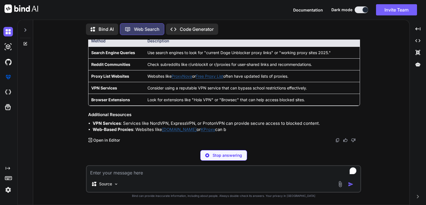
click at [130, 175] on textarea "To enrich screen reader interactions, please activate Accessibility in Grammarl…" at bounding box center [223, 171] width 273 height 10
type textarea "h"
type textarea "x"
type textarea "ho"
type textarea "x"
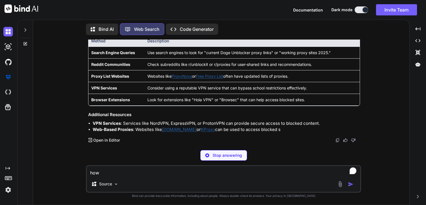
type textarea "how"
type textarea "x"
type textarea "how c"
type textarea "x"
type textarea "how co"
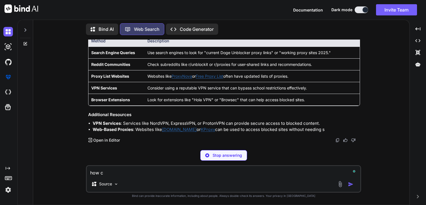
type textarea "x"
type textarea "how con"
type textarea "x"
type textarea "how co"
type textarea "x"
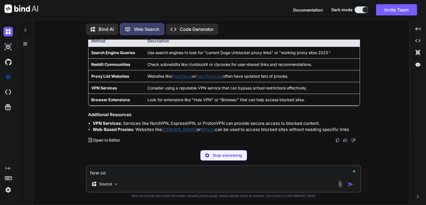
type textarea "how c"
type textarea "x"
type textarea "how ca"
type textarea "x"
type textarea "how can"
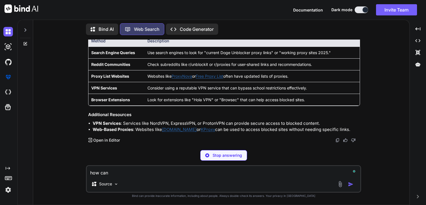
type textarea "x"
type textarea "how can"
type textarea "x"
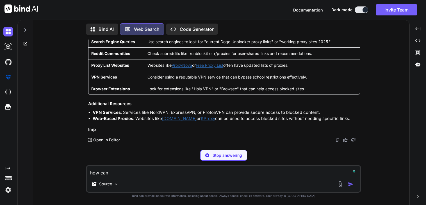
type textarea "how can i"
type textarea "x"
type textarea "how can i"
type textarea "x"
type textarea "how can i m"
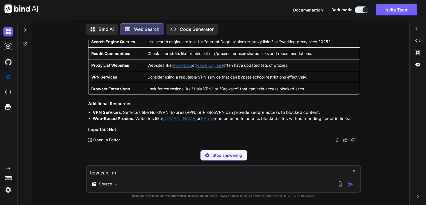
type textarea "x"
type textarea "how can i ma"
type textarea "x"
type textarea "how can i mak"
type textarea "x"
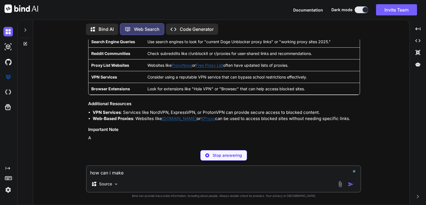
type textarea "how can i make"
type textarea "x"
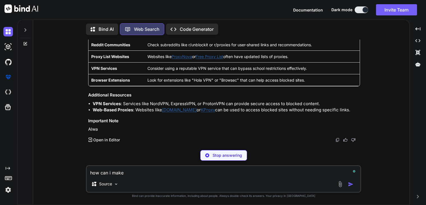
type textarea "how can i make a"
type textarea "x"
type textarea "how can i make a"
type textarea "x"
type textarea "how can i make a f"
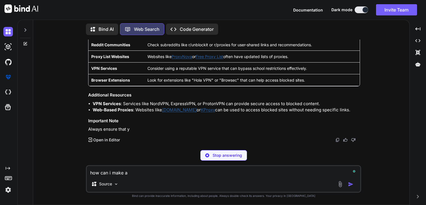
type textarea "x"
type textarea "how can i make a fr"
type textarea "x"
type textarea "how can i make a fre"
type textarea "x"
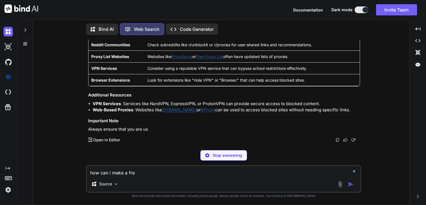
type textarea "how can i make a free"
type textarea "x"
type textarea "how can i make a free"
type textarea "x"
type textarea "how can i make a free w"
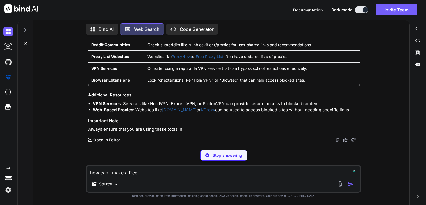
type textarea "x"
type textarea "how can i make a free we"
type textarea "x"
type textarea "how can i make a free web"
type textarea "x"
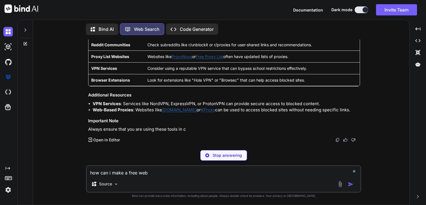
type textarea "how can i make a free webs"
type textarea "x"
type textarea "how can i make a free websi"
type textarea "x"
type textarea "how can i make a free websit"
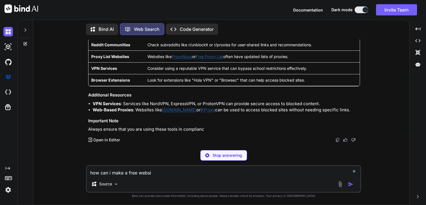
type textarea "x"
type textarea "how can i make a free websitre"
type textarea "x"
type textarea "how can i make a free websitr"
type textarea "x"
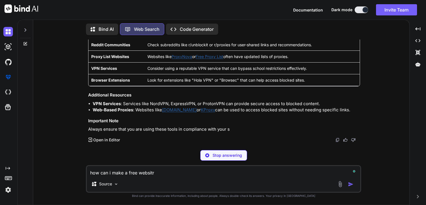
type textarea "how can i make a free websit"
type textarea "x"
type textarea "how can i make a free website"
type textarea "x"
type textarea "how can i make a free website"
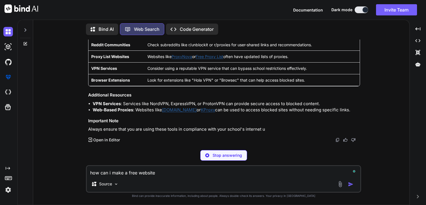
type textarea "x"
type textarea "how can i make a free website w"
type textarea "x"
type textarea "how can i make a free website wi"
type textarea "x"
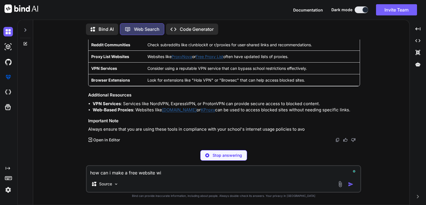
type textarea "how can i make a free website wit"
type textarea "x"
type textarea "how can i make a free website with"
type textarea "x"
type textarea "how can i make a free website witho"
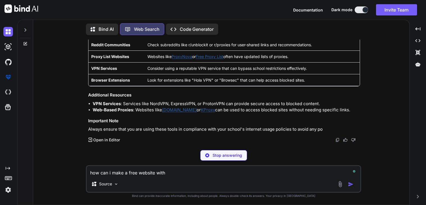
type textarea "x"
type textarea "how can i make a free website withou"
type textarea "x"
type textarea "how can i make a free website without"
type textarea "x"
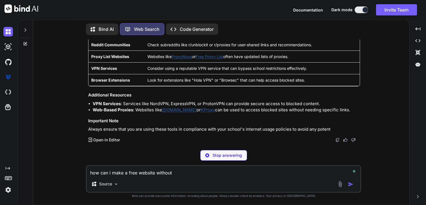
type textarea "how can i make a free website without"
type textarea "x"
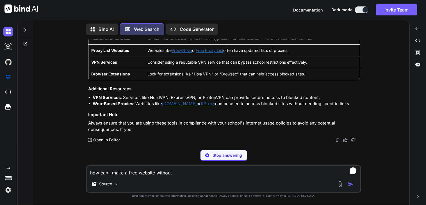
type textarea "how can i make a free website without p"
type textarea "x"
type textarea "how can i make a free website without py"
type textarea "x"
type textarea "how can i make a free website without p"
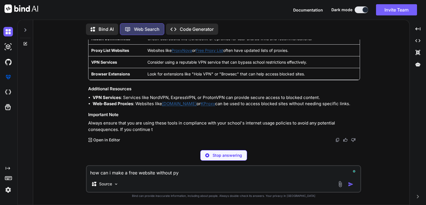
type textarea "x"
type textarea "how can i make a free website without pa"
type textarea "x"
type textarea "how can i make a free website without pay"
type textarea "x"
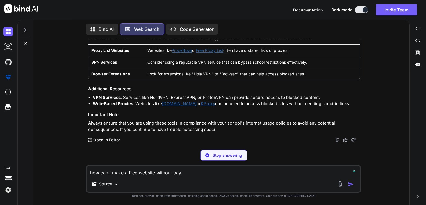
type textarea "how can i make a free website without payi"
type textarea "x"
type textarea "how can i make a free website without payin"
type textarea "x"
type textarea "how can i make a free website without payin"
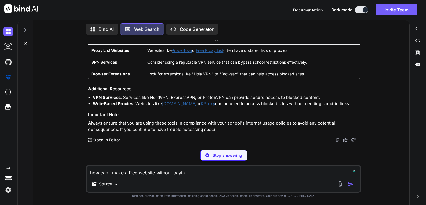
type textarea "x"
type textarea "how can i make a free website without payin"
type textarea "x"
type textarea "how can i make a free website without paying"
type textarea "x"
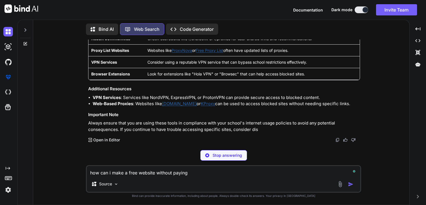
type textarea "how can i make a free website without paying a"
type textarea "x"
type textarea "how can i make a free website without paying at"
type textarea "x"
type textarea "how can i make a free website without paying at"
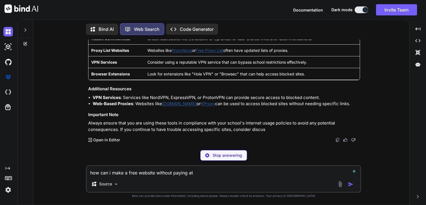
type textarea "x"
type textarea "how can i make a free website without paying at a"
type textarea "x"
type textarea "how can i make a free website without paying at al"
type textarea "x"
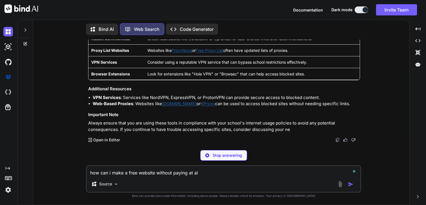
type textarea "how can i make a free website without paying at all"
type textarea "x"
type textarea "how can i make a free website without paying at all"
type textarea "x"
type textarea "how can i make a free website without paying at all i"
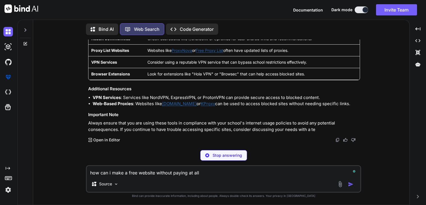
type textarea "x"
type textarea "how can i make a free website without paying at all i"
type textarea "x"
type textarea "how can i make a free website without paying at all i c"
type textarea "x"
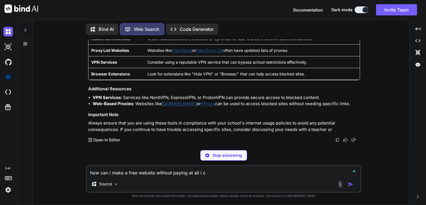
type textarea "how can i make a free website without paying at all i ca"
type textarea "x"
type textarea "how can i make a free website without paying at all i can"
type textarea "x"
type textarea "how can i make a free website without paying at all i can"
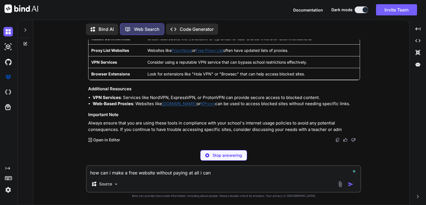
type textarea "x"
type textarea "how can i make a free website without paying at all i can j"
type textarea "x"
type textarea "how can i make a free website without paying at all i can ju"
type textarea "x"
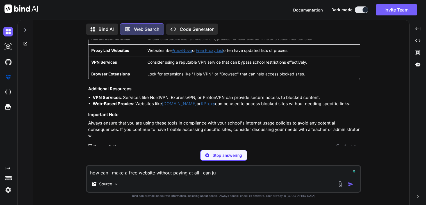
type textarea "how can i make a free website without paying at all i can jus"
type textarea "x"
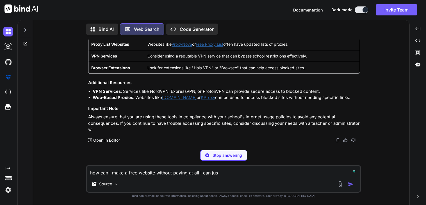
type textarea "how can i make a free website without paying at all i can just"
type textarea "x"
type textarea "how can i make a free website without paying at all i can just"
type textarea "x"
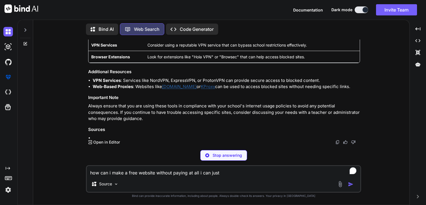
type textarea "how can i make a free website without paying at all i can just u"
type textarea "x"
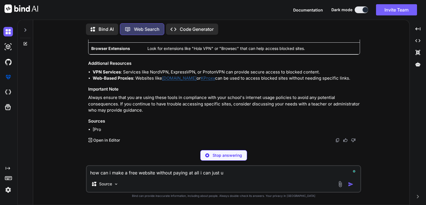
type textarea "how can i make a free website without paying at all i can just up"
type textarea "x"
type textarea "how can i make a free website without paying at all i can just upl"
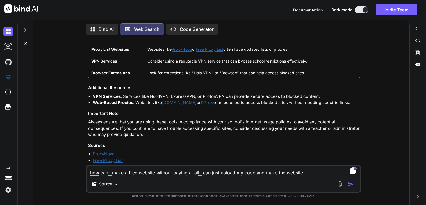
scroll to position [622, 0]
click at [311, 174] on textarea "how can i make a free website without paying at all i can just upload my code a…" at bounding box center [223, 171] width 273 height 10
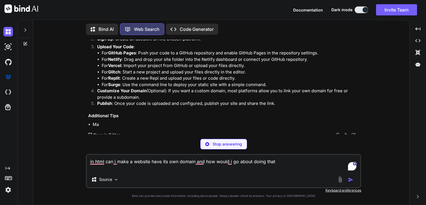
scroll to position [987, 0]
